Goal: Entertainment & Leisure: Consume media (video, audio)

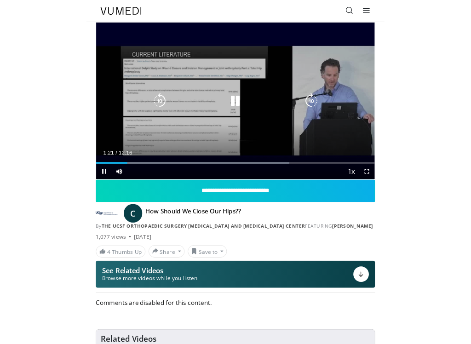
scroll to position [9, 0]
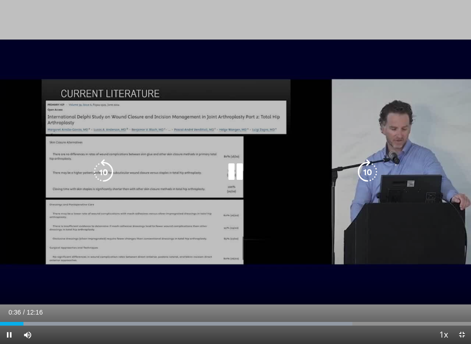
click at [238, 173] on icon "Video Player" at bounding box center [236, 172] width 26 height 26
click at [233, 160] on icon "Video Player" at bounding box center [236, 172] width 26 height 26
click at [248, 164] on icon "Video Player" at bounding box center [236, 172] width 26 height 26
click at [230, 173] on icon "Video Player" at bounding box center [236, 172] width 26 height 26
click at [353, 167] on icon "Video Player" at bounding box center [368, 172] width 26 height 26
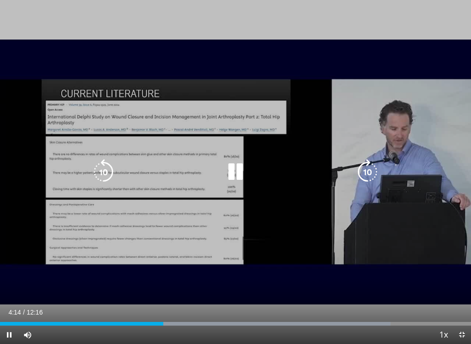
click at [34, 239] on div "10 seconds Tap to unmute" at bounding box center [235, 172] width 471 height 344
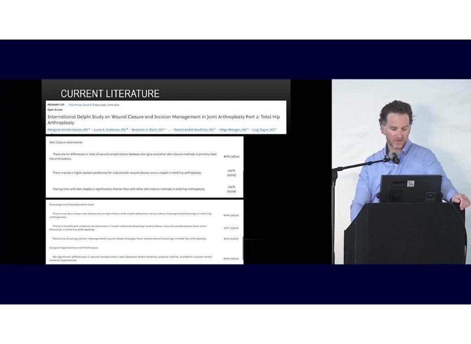
click at [353, 227] on div "10 seconds Tap to unmute" at bounding box center [235, 172] width 471 height 344
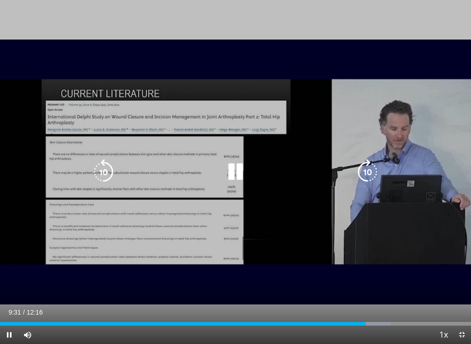
click at [353, 173] on icon "Video Player" at bounding box center [368, 172] width 26 height 26
click at [353, 163] on icon "Video Player" at bounding box center [368, 172] width 26 height 26
click at [353, 162] on icon "Video Player" at bounding box center [368, 172] width 26 height 26
click at [353, 164] on icon "Video Player" at bounding box center [368, 172] width 26 height 26
click at [353, 172] on icon "Video Player" at bounding box center [368, 172] width 26 height 26
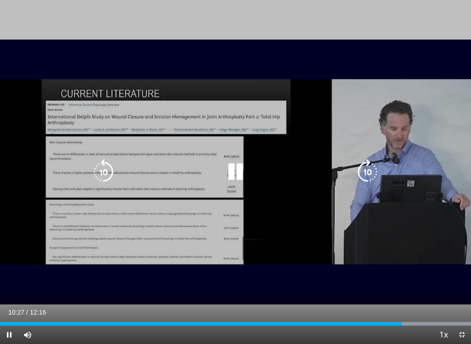
click at [353, 160] on icon "Video Player" at bounding box center [368, 172] width 26 height 26
click at [353, 170] on icon "Video Player" at bounding box center [368, 172] width 26 height 26
click at [353, 171] on icon "Video Player" at bounding box center [368, 172] width 26 height 26
click at [353, 174] on icon "Video Player" at bounding box center [368, 172] width 26 height 26
